Goal: Find specific fact: Find specific fact

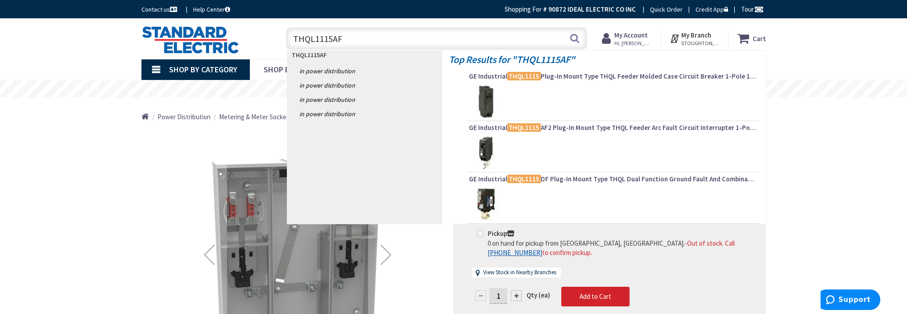
type input "THQL1115AF2"
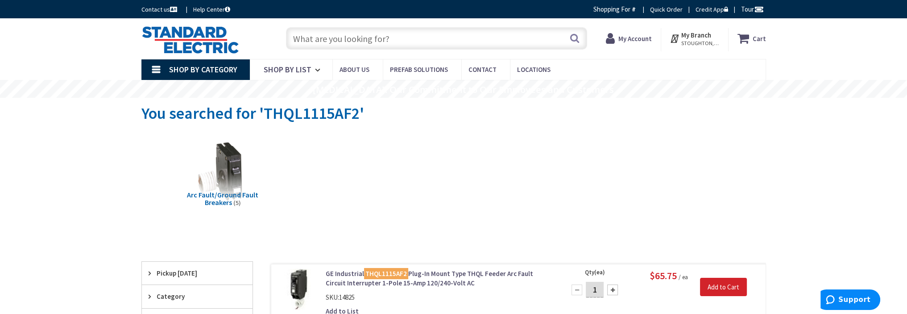
click at [368, 43] on input "text" at bounding box center [436, 38] width 301 height 22
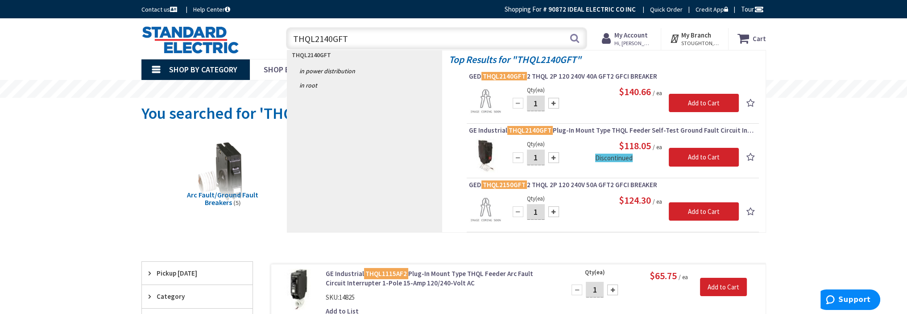
type input "THQL2140GFT"
